Goal: Navigation & Orientation: Go to known website

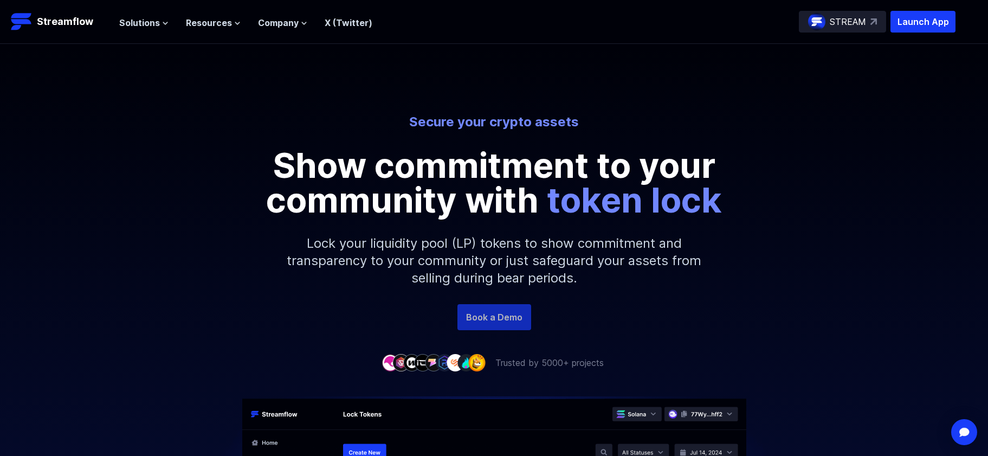
click at [513, 317] on link "Book a Demo" at bounding box center [494, 317] width 74 height 26
click at [923, 28] on p "Launch App" at bounding box center [923, 22] width 65 height 22
